Goal: Navigation & Orientation: Find specific page/section

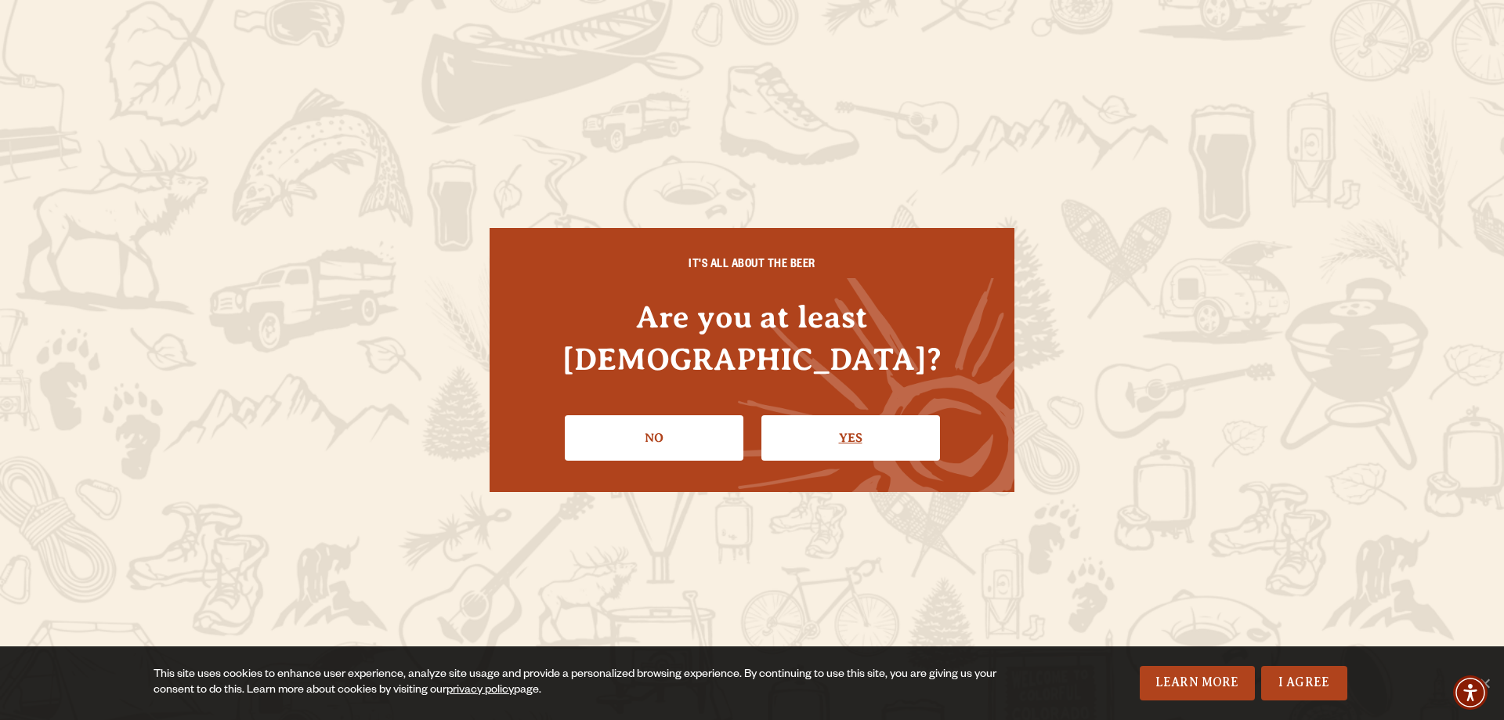
click at [855, 418] on link "Yes" at bounding box center [850, 437] width 179 height 45
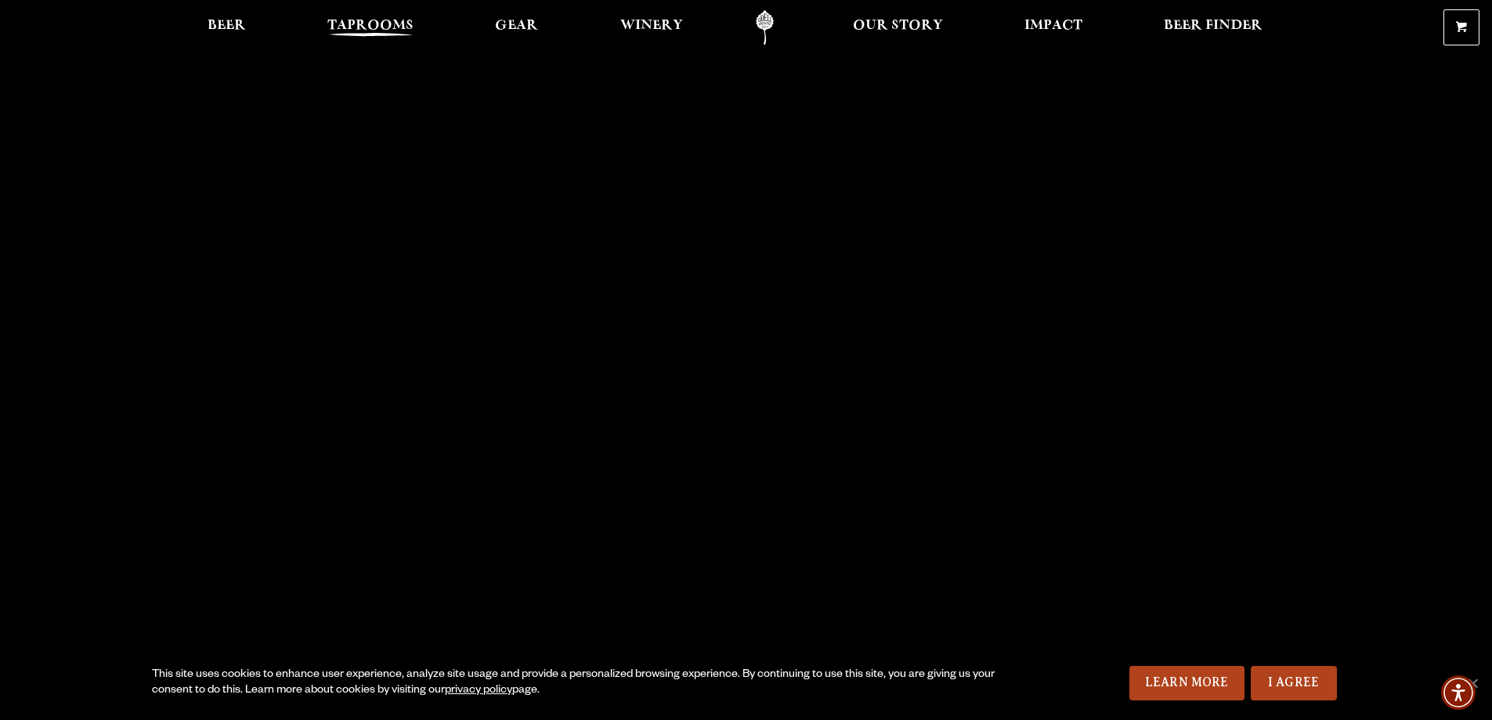
click at [390, 24] on span "Taprooms" at bounding box center [370, 26] width 86 height 13
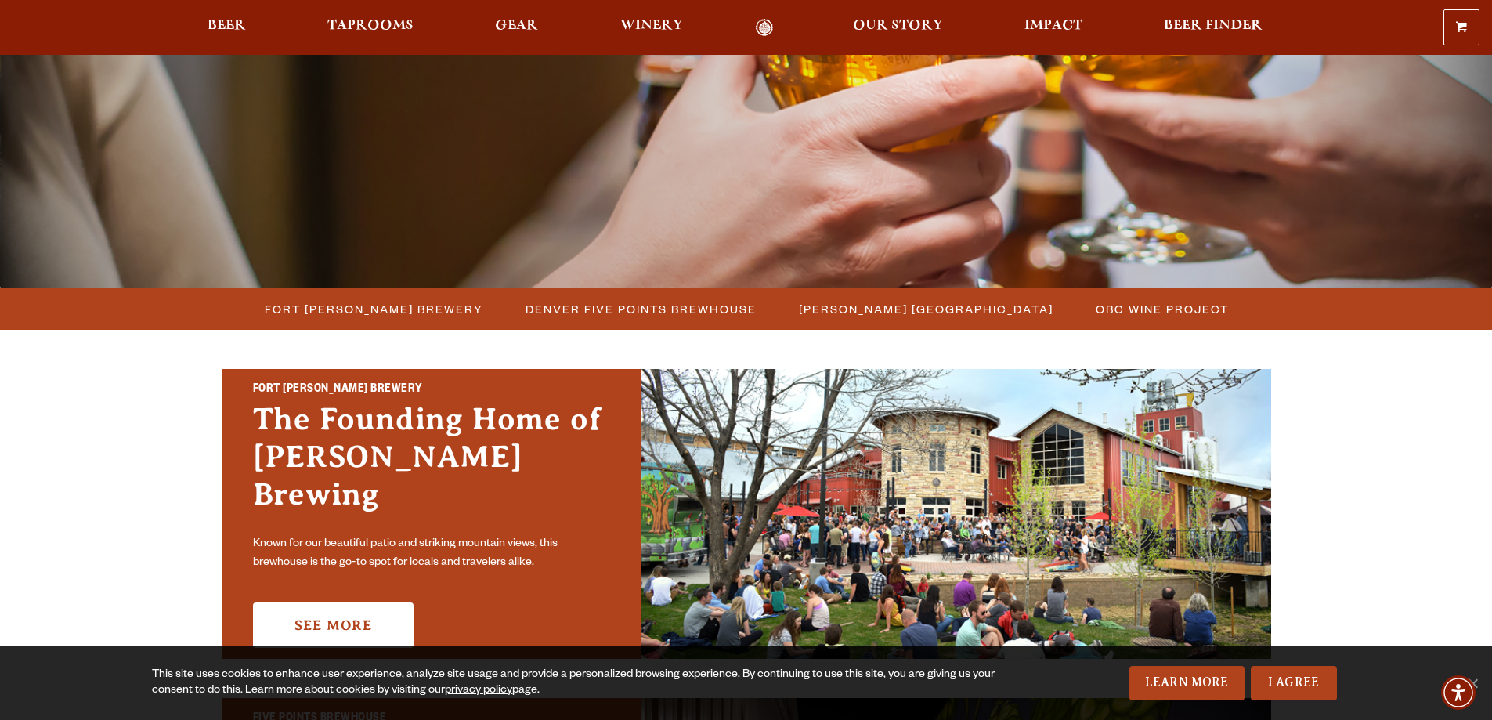
scroll to position [235, 0]
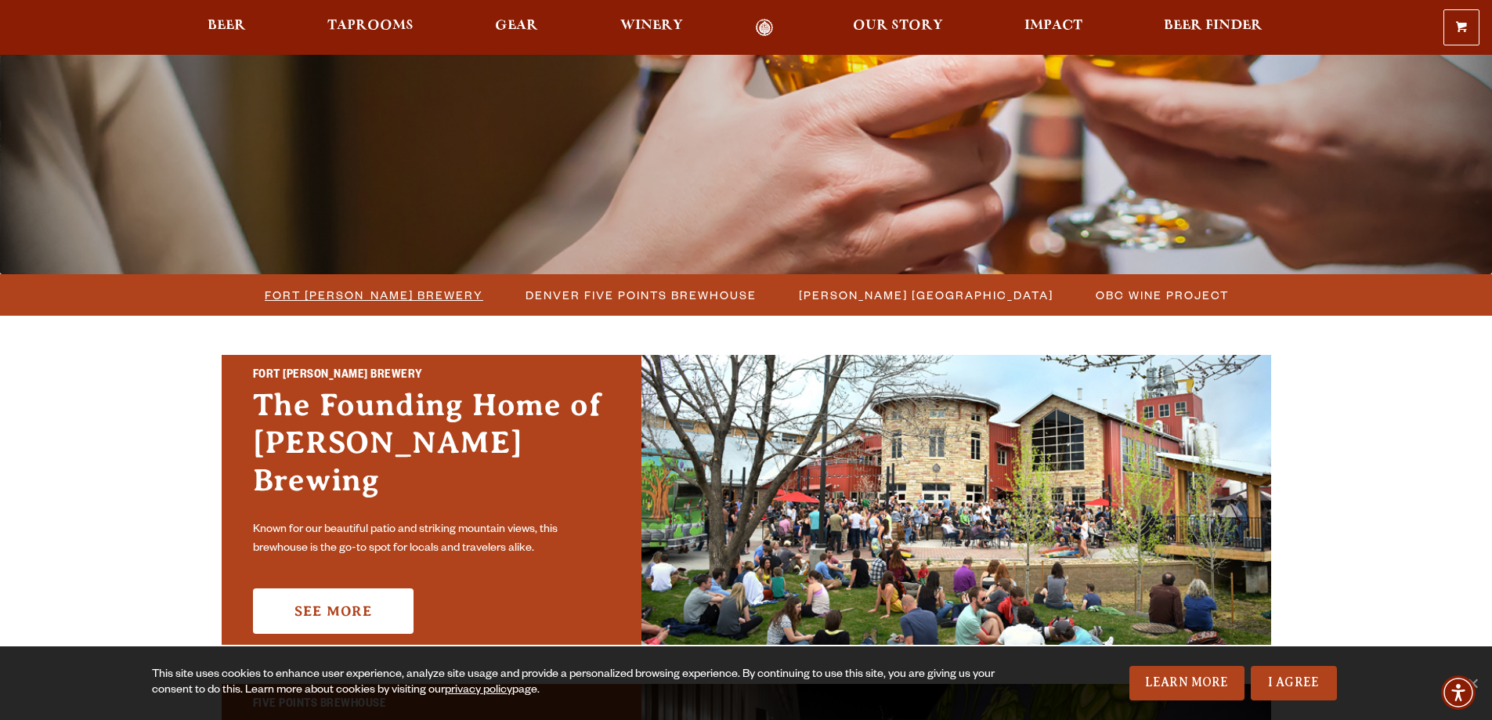
click at [376, 298] on span "Fort [PERSON_NAME] Brewery" at bounding box center [374, 294] width 218 height 23
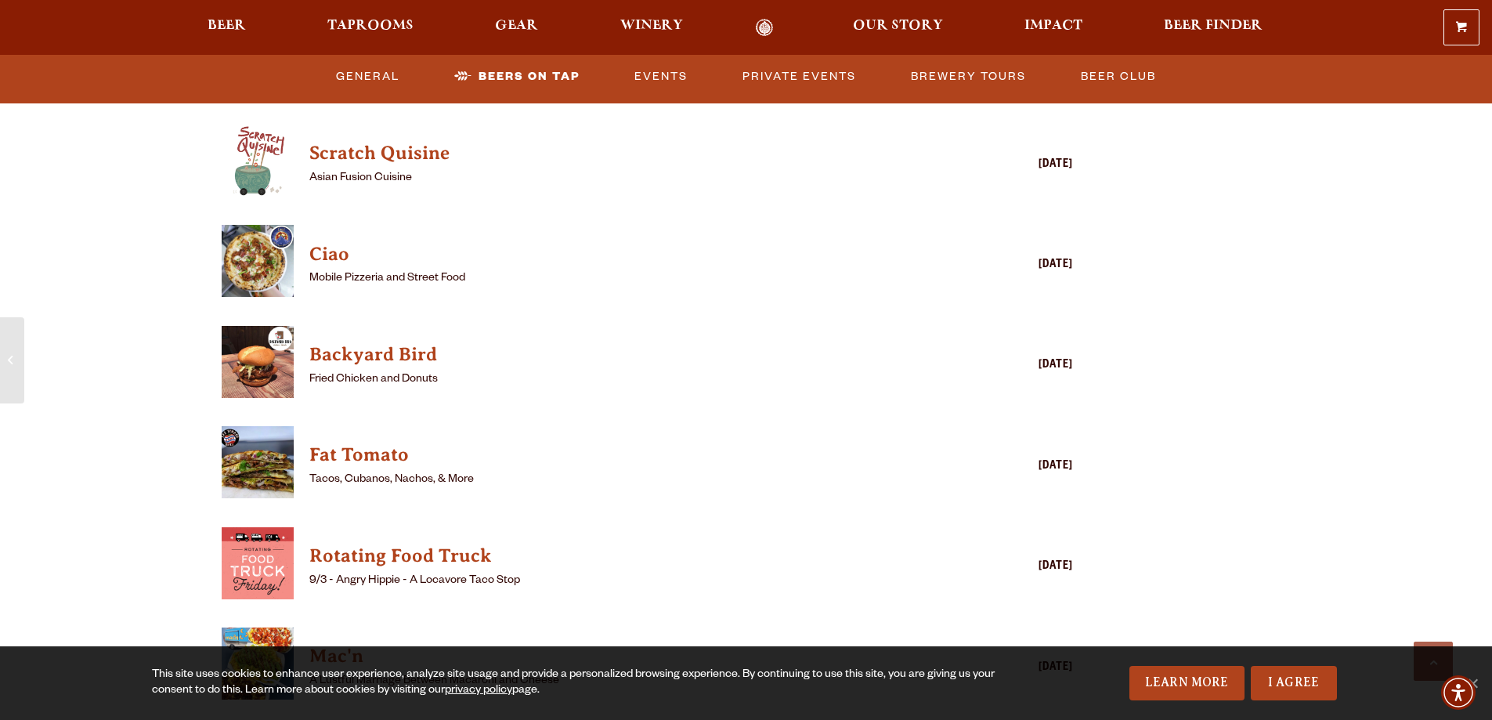
scroll to position [3994, 0]
